Goal: Task Accomplishment & Management: Use online tool/utility

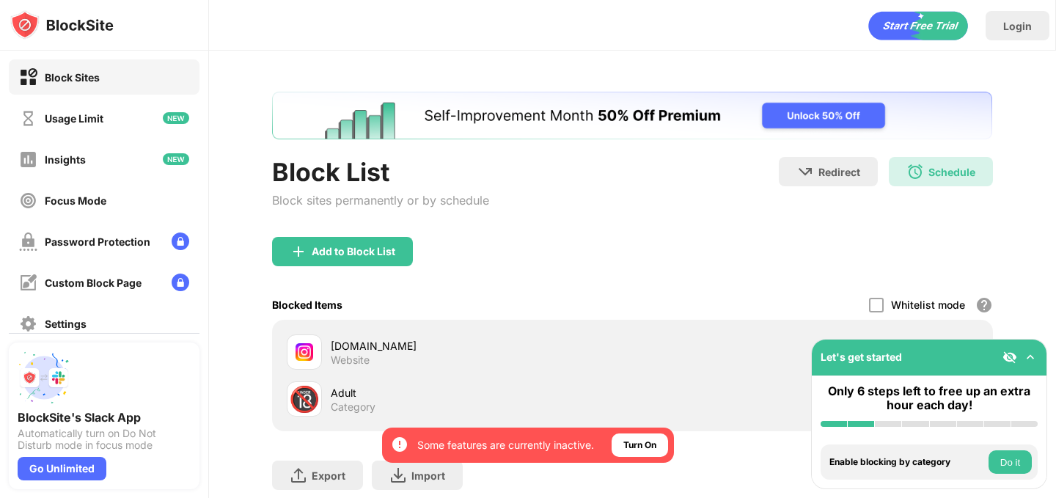
scroll to position [88, 0]
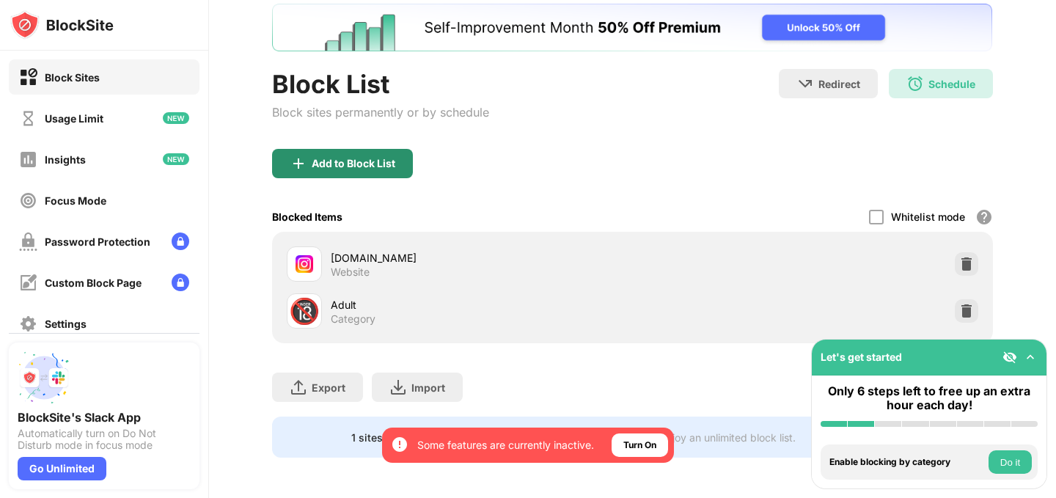
click at [368, 167] on div "Add to Block List" at bounding box center [354, 164] width 84 height 12
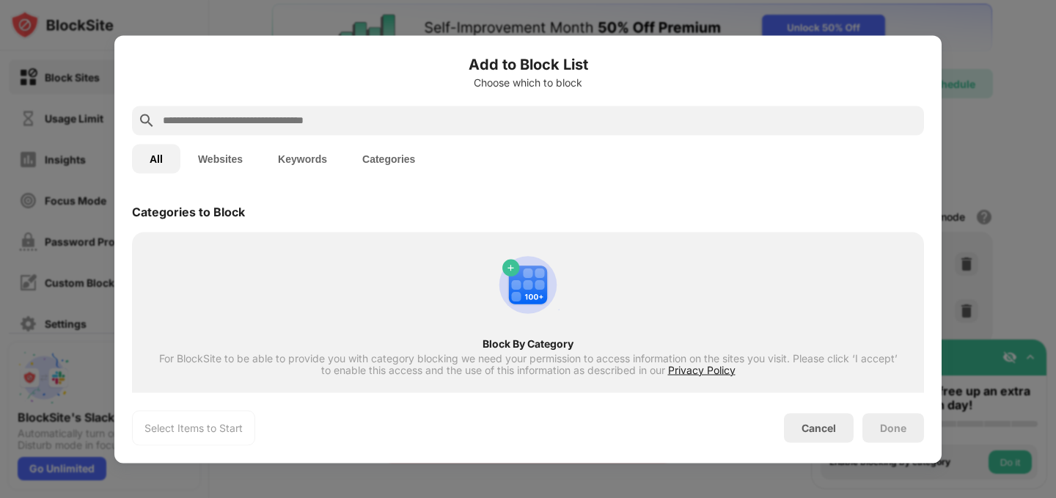
click at [216, 152] on button "Websites" at bounding box center [220, 158] width 80 height 29
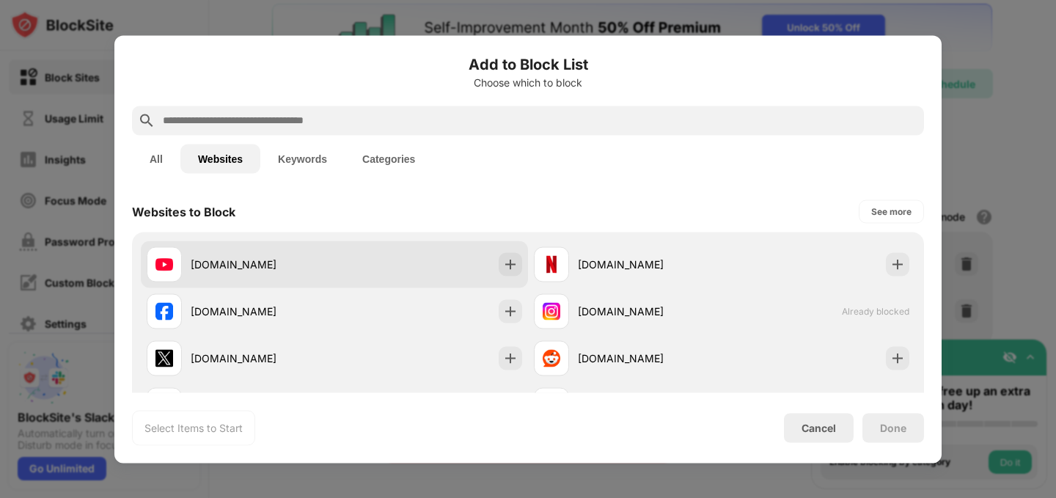
click at [269, 265] on div "[DOMAIN_NAME]" at bounding box center [263, 264] width 144 height 15
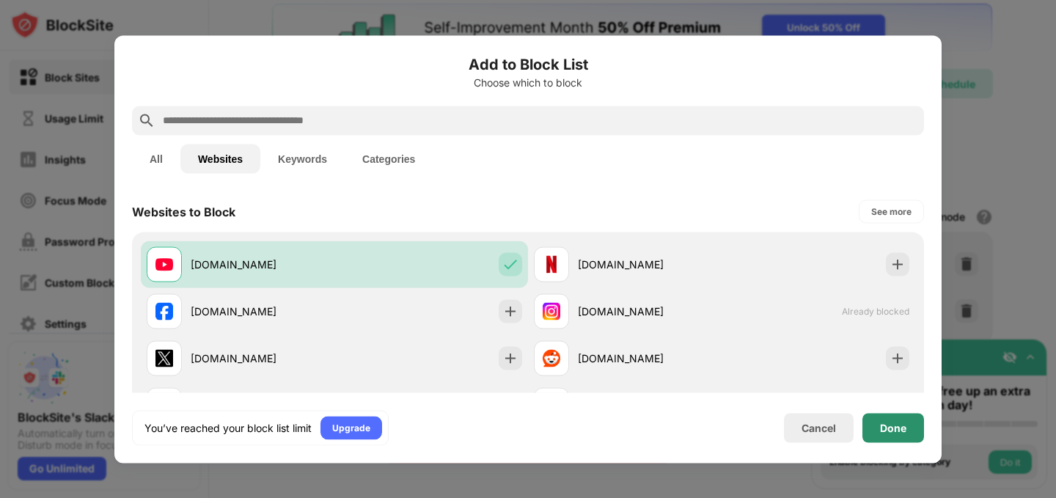
click at [885, 426] on div "Done" at bounding box center [893, 428] width 26 height 12
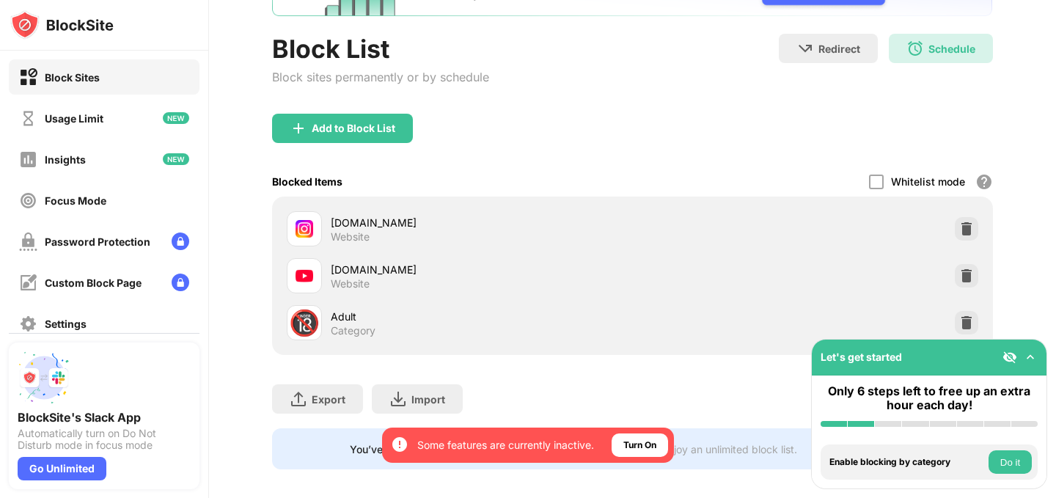
click at [694, 117] on div "Add to Block List" at bounding box center [632, 140] width 720 height 53
